Goal: Task Accomplishment & Management: Complete application form

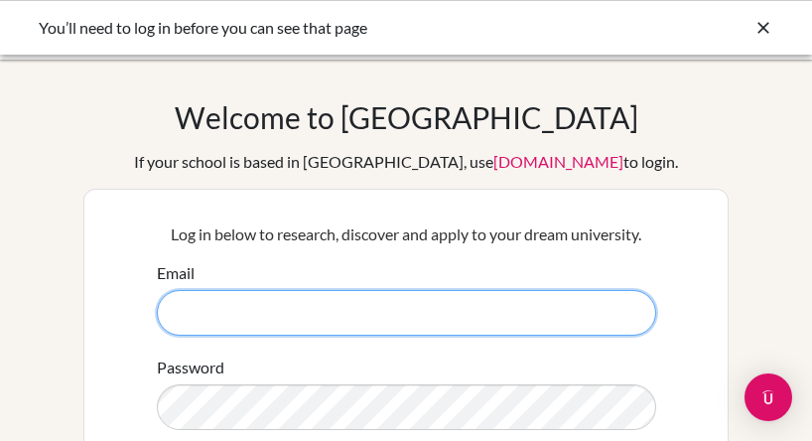
type input "[PERSON_NAME][EMAIL_ADDRESS][PERSON_NAME][DOMAIN_NAME]"
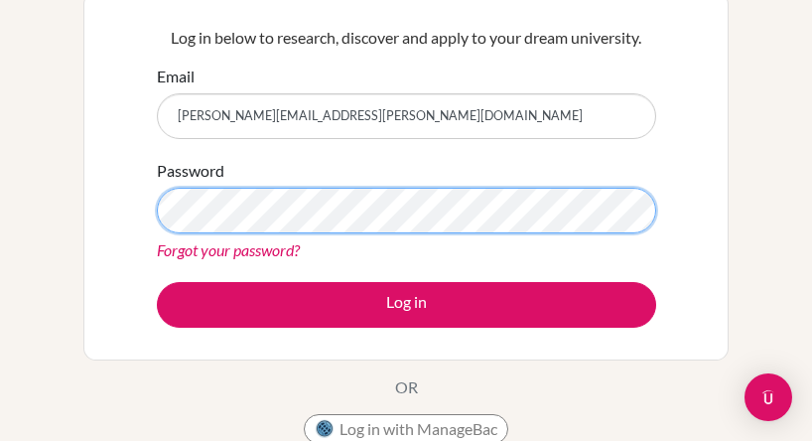
scroll to position [202, 0]
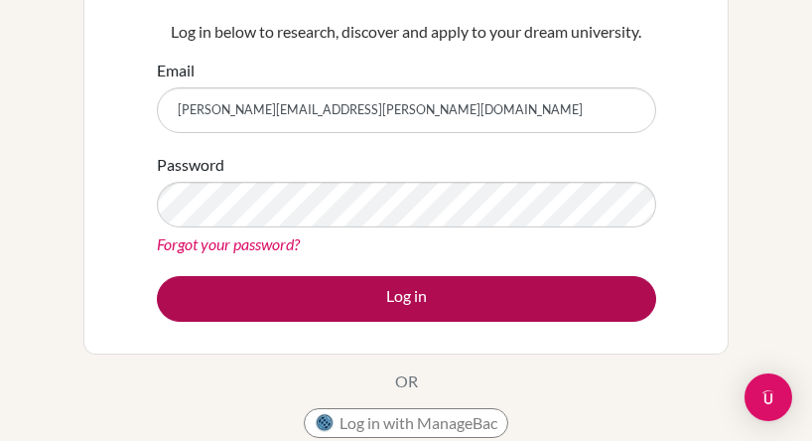
click at [414, 309] on button "Log in" at bounding box center [406, 299] width 499 height 46
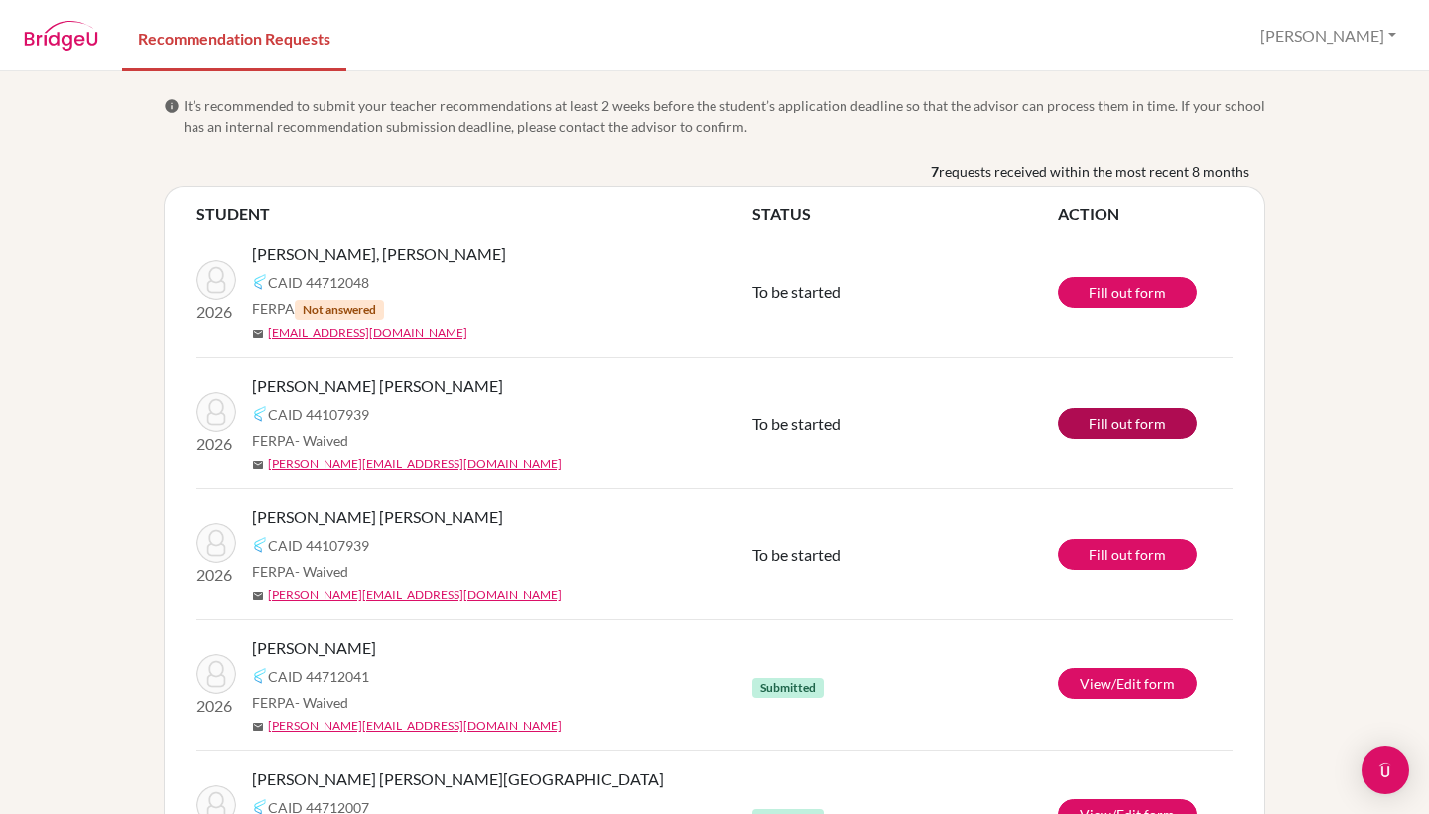
click at [811, 422] on link "Fill out form" at bounding box center [1127, 423] width 139 height 31
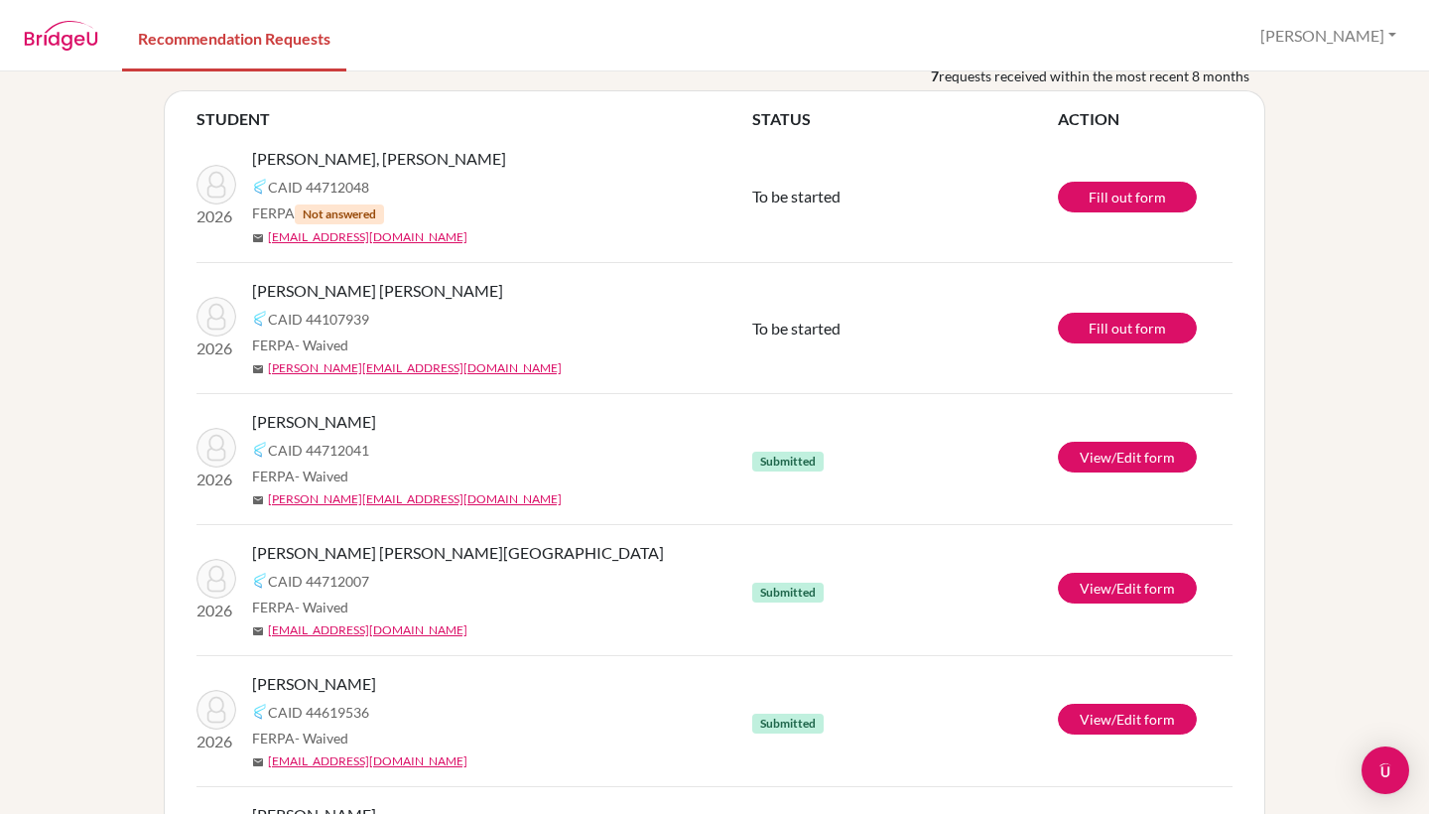
scroll to position [105, 0]
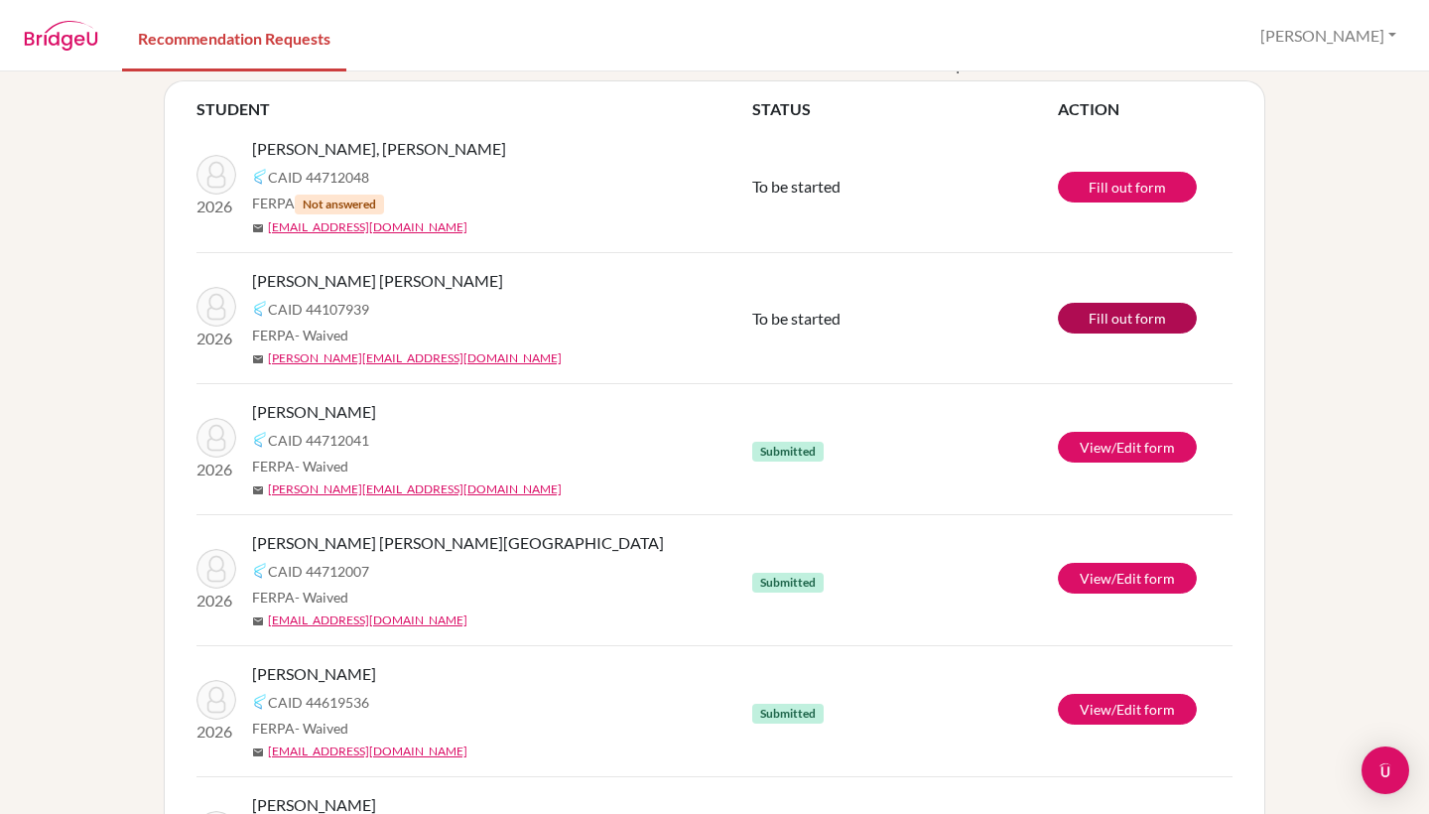
click at [1154, 323] on link "Fill out form" at bounding box center [1127, 318] width 139 height 31
